Goal: Task Accomplishment & Management: Manage account settings

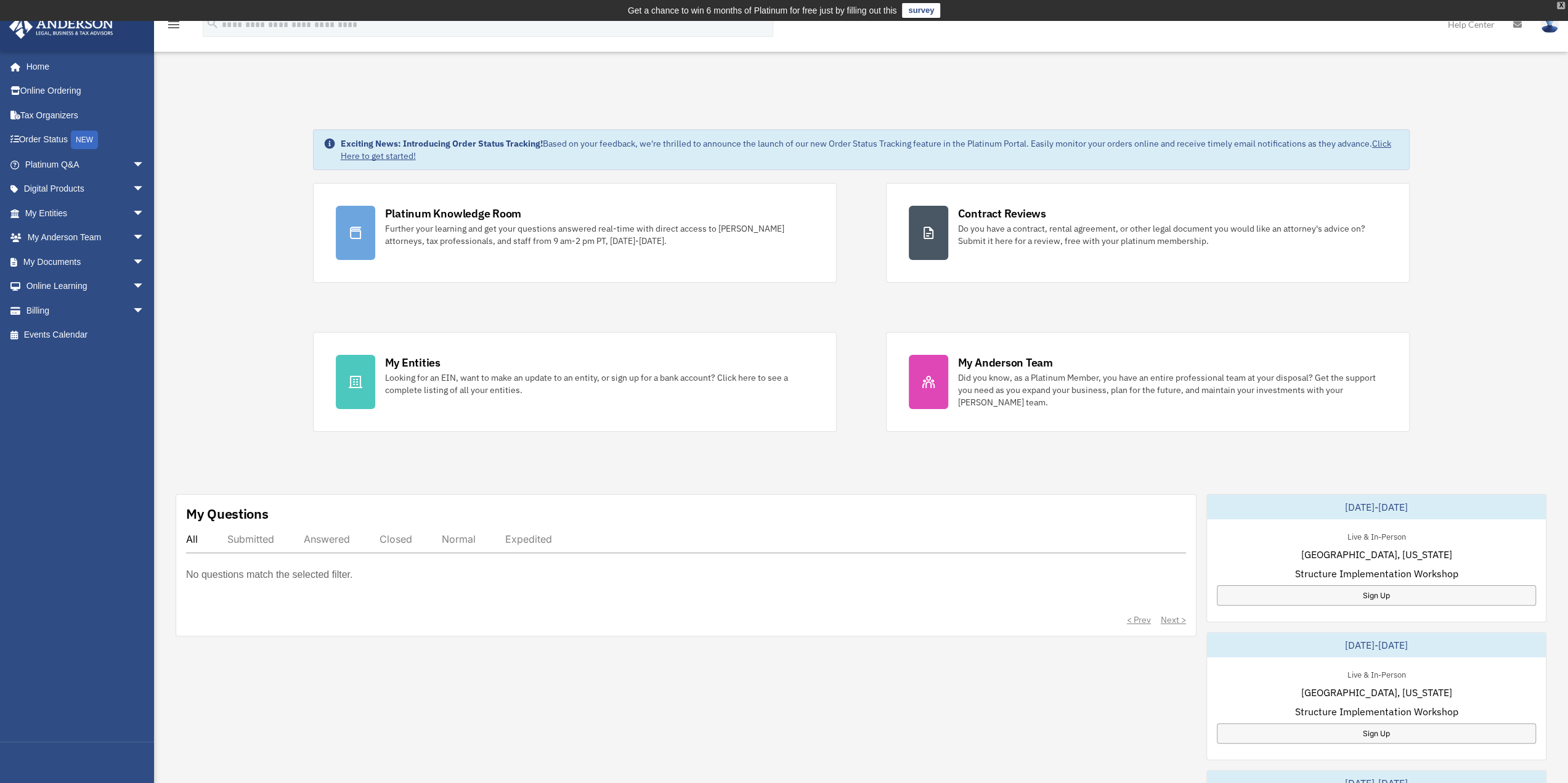
click at [1560, 6] on div "X" at bounding box center [1561, 5] width 8 height 7
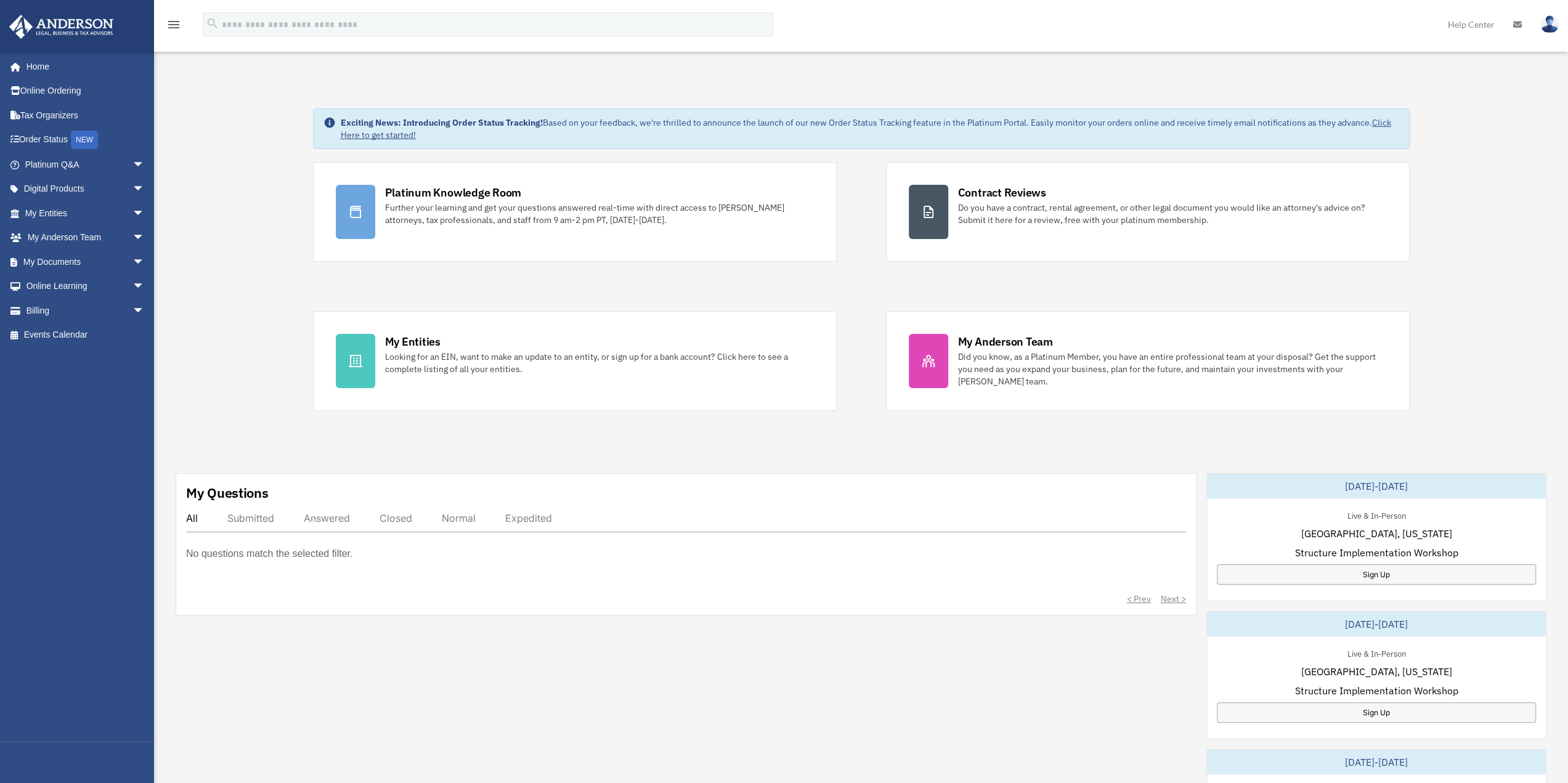
click at [1548, 27] on img at bounding box center [1549, 24] width 18 height 18
click at [1554, 25] on img at bounding box center [1549, 24] width 18 height 18
click at [1307, 109] on link "Logout" at bounding box center [1364, 107] width 123 height 25
